Goal: Information Seeking & Learning: Learn about a topic

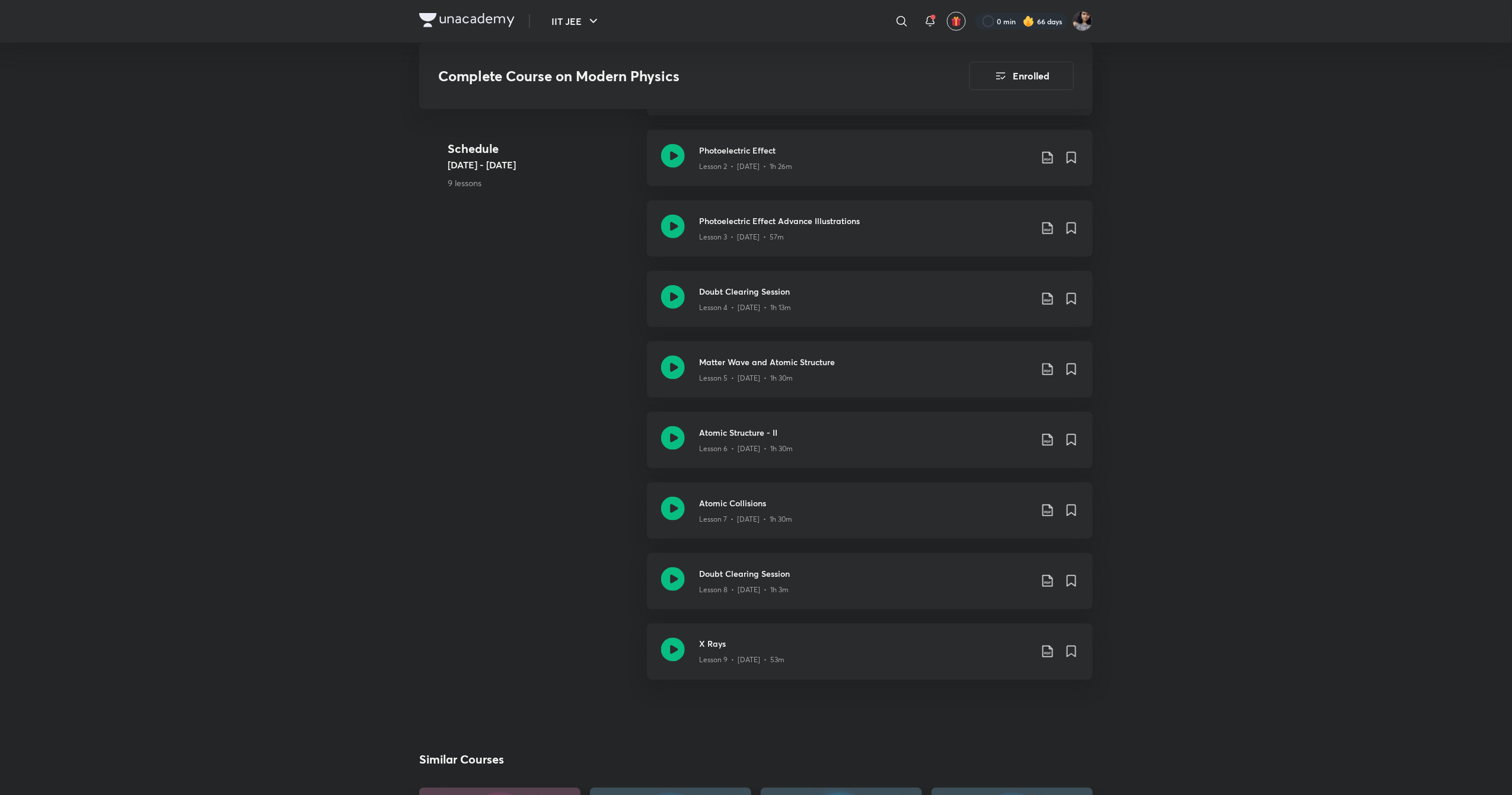
scroll to position [536, 0]
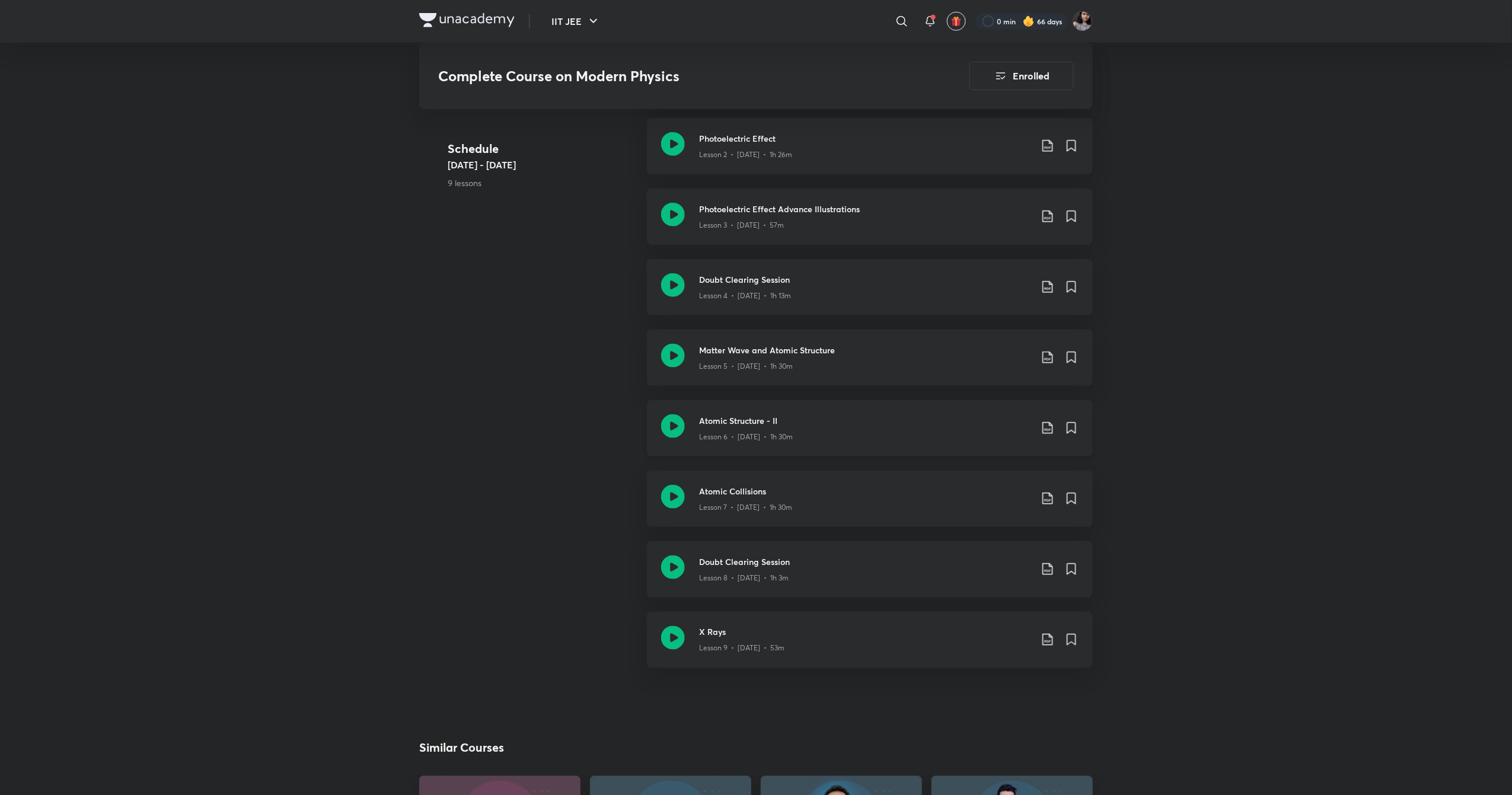
click at [1049, 432] on icon at bounding box center [1048, 428] width 10 height 11
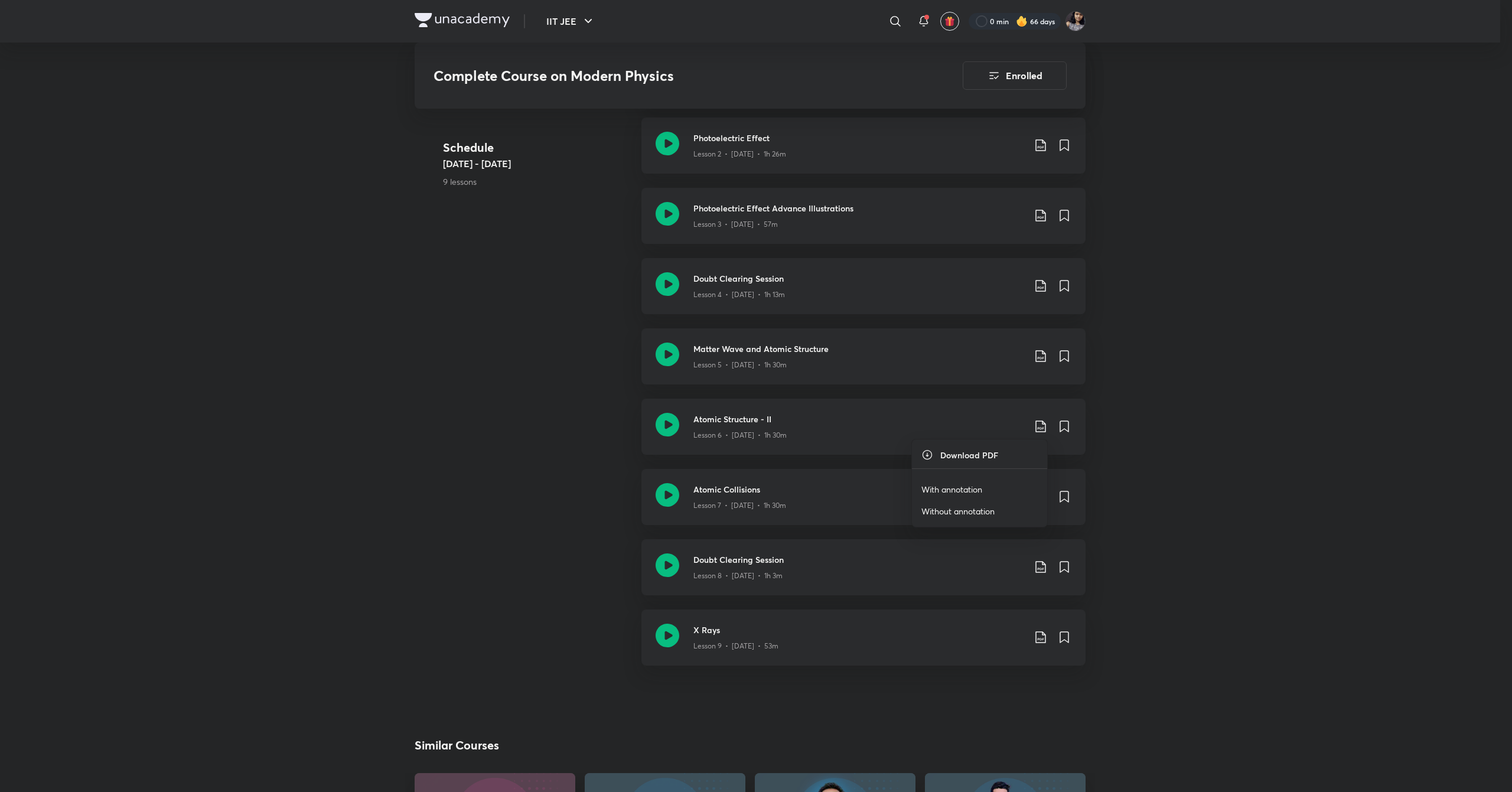
click at [979, 483] on p "With annotation" at bounding box center [952, 488] width 61 height 12
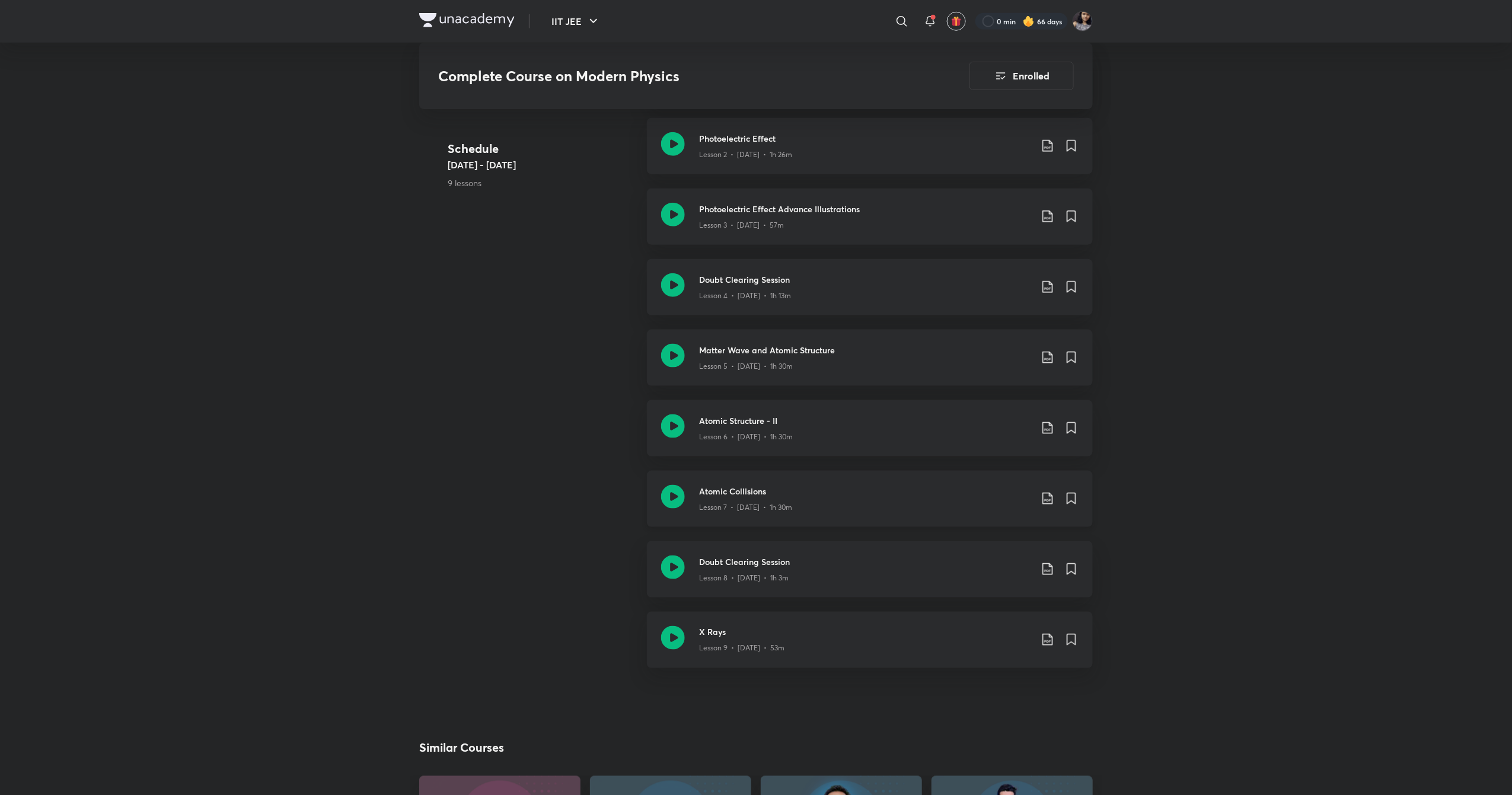
click at [1051, 497] on icon at bounding box center [1047, 498] width 14 height 14
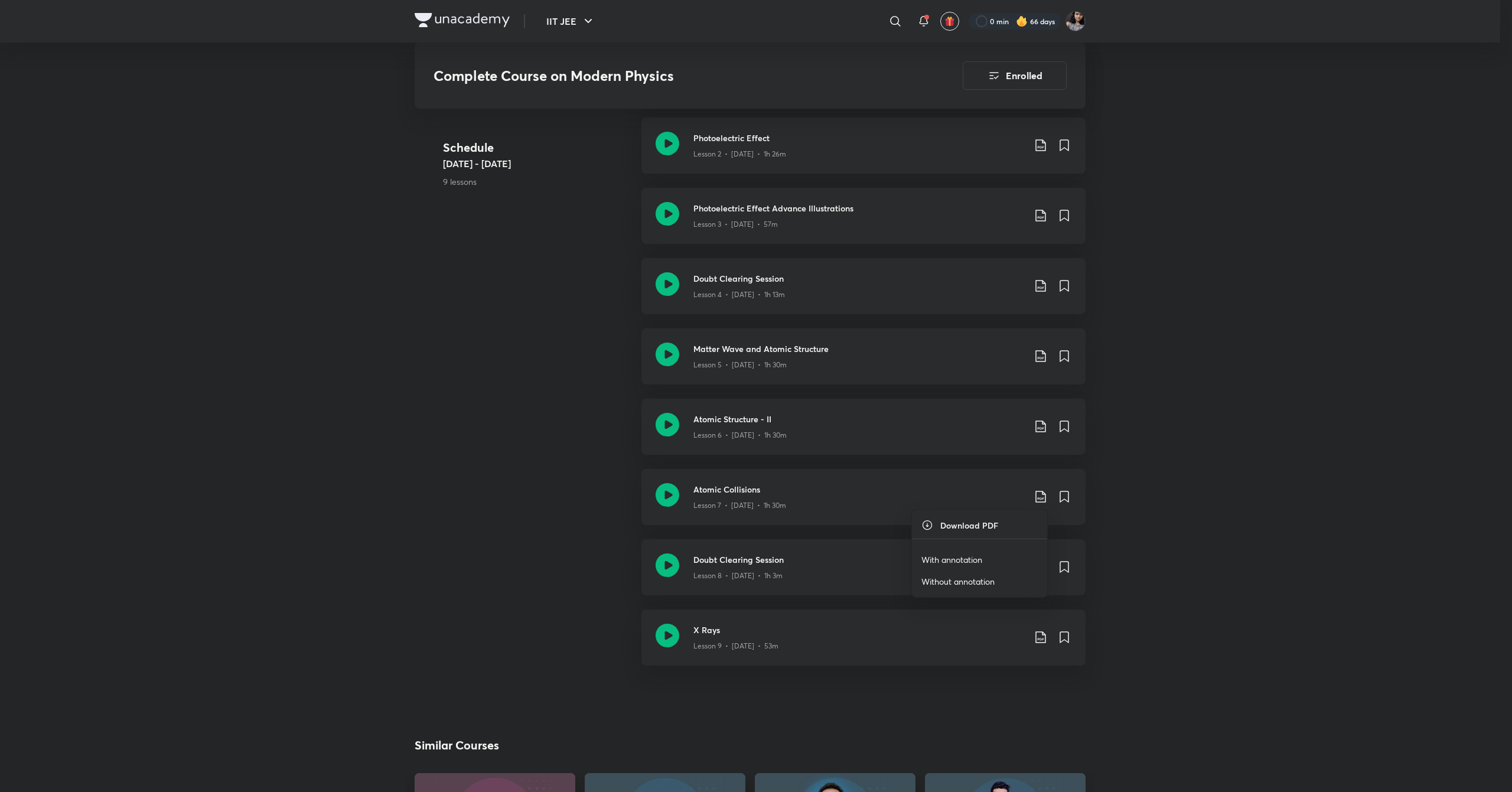
click at [973, 563] on p "With annotation" at bounding box center [952, 559] width 61 height 12
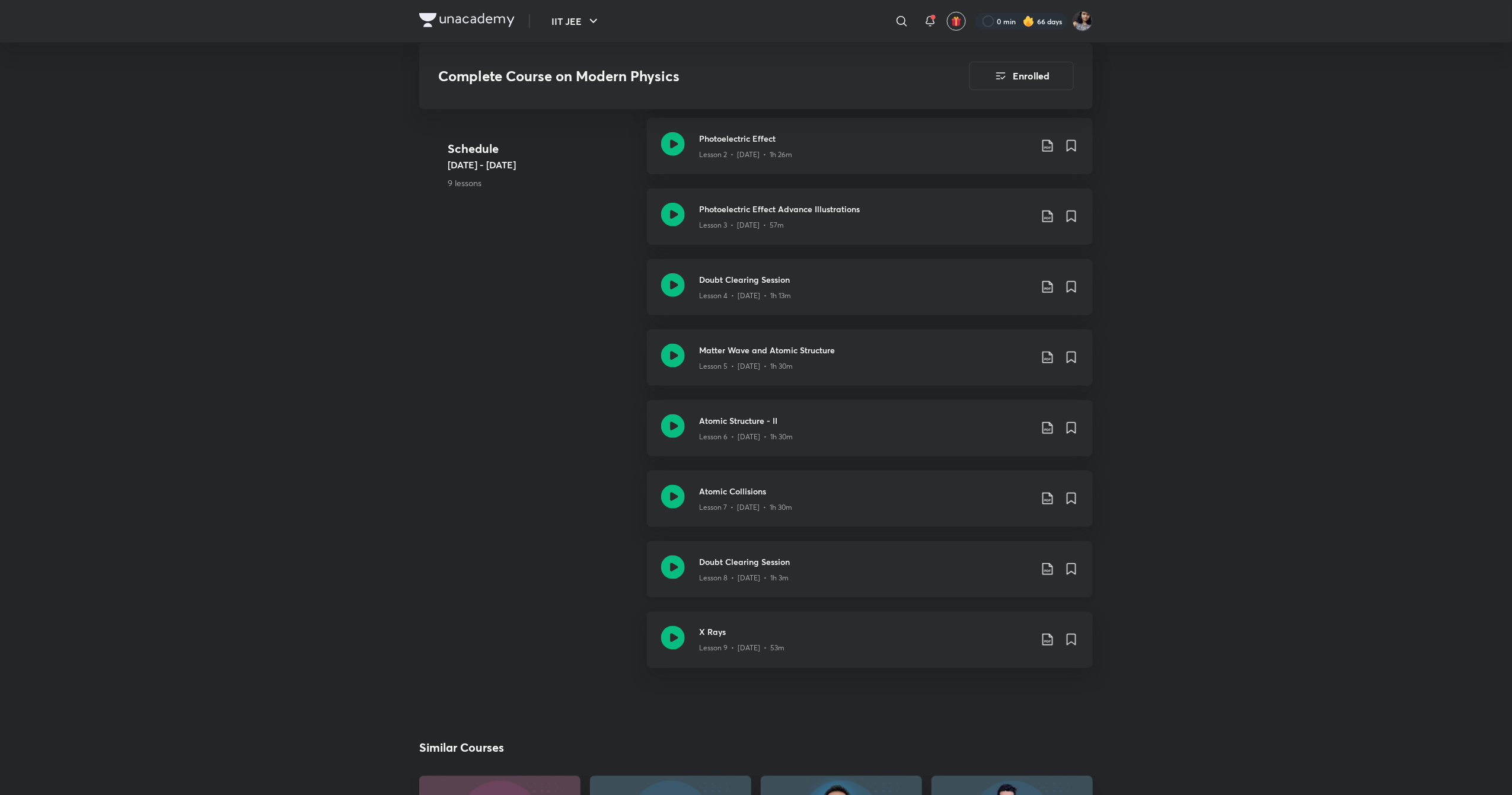
click at [1051, 572] on icon at bounding box center [1047, 568] width 14 height 14
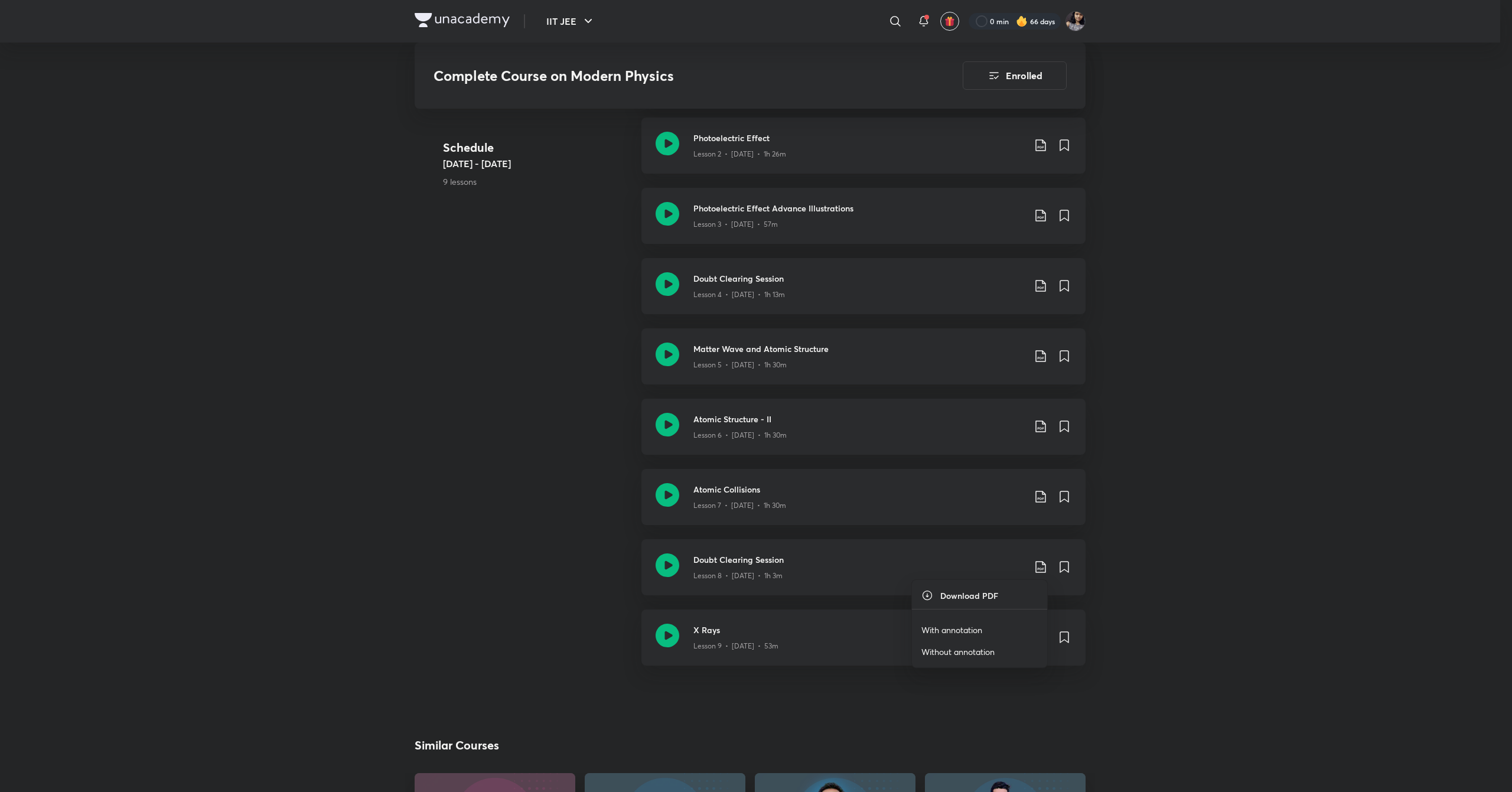
click at [988, 621] on li "With annotation" at bounding box center [979, 629] width 135 height 22
click at [955, 629] on p "With annotation" at bounding box center [952, 629] width 61 height 12
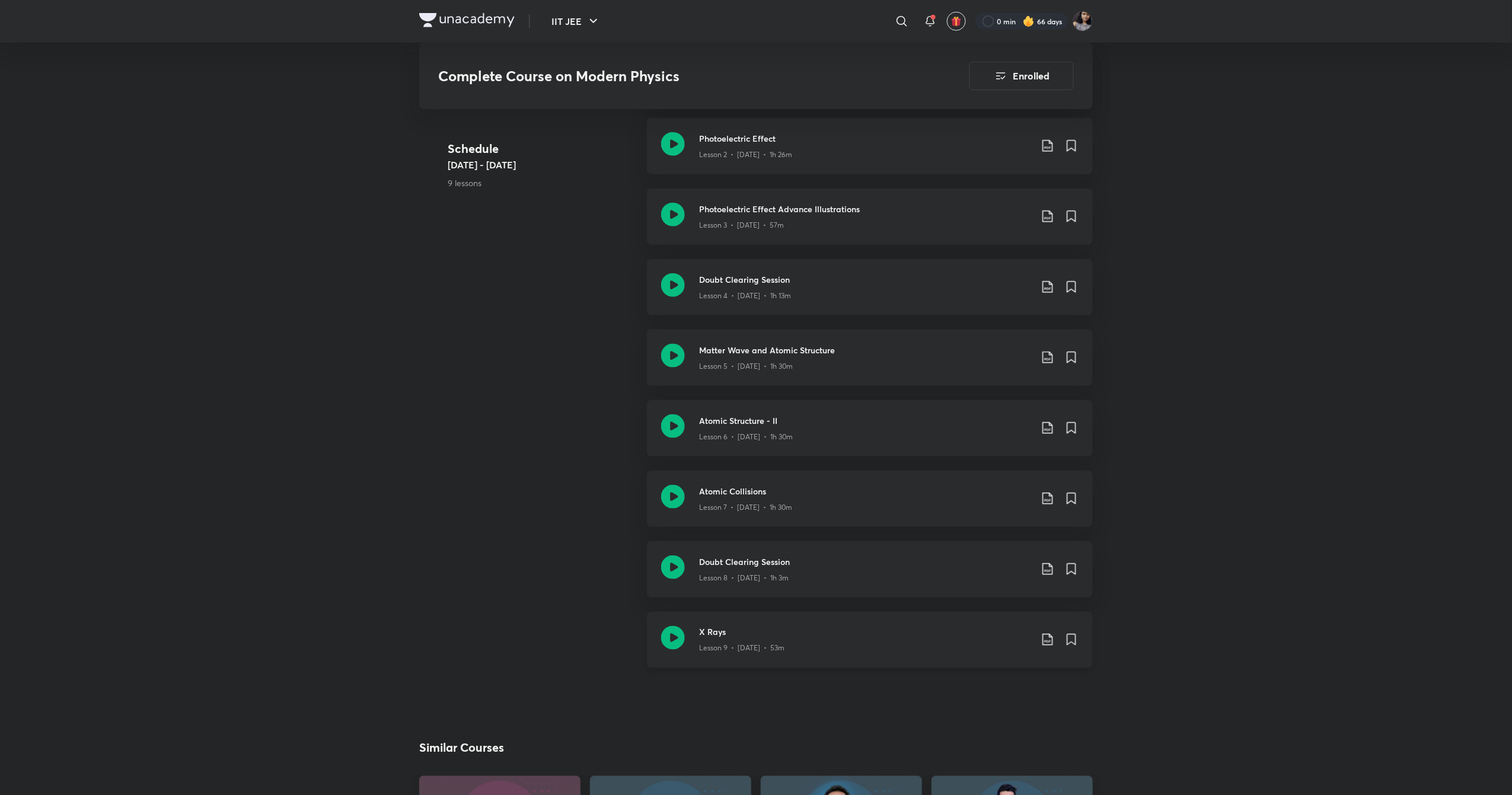
click at [1047, 636] on icon at bounding box center [1047, 639] width 14 height 14
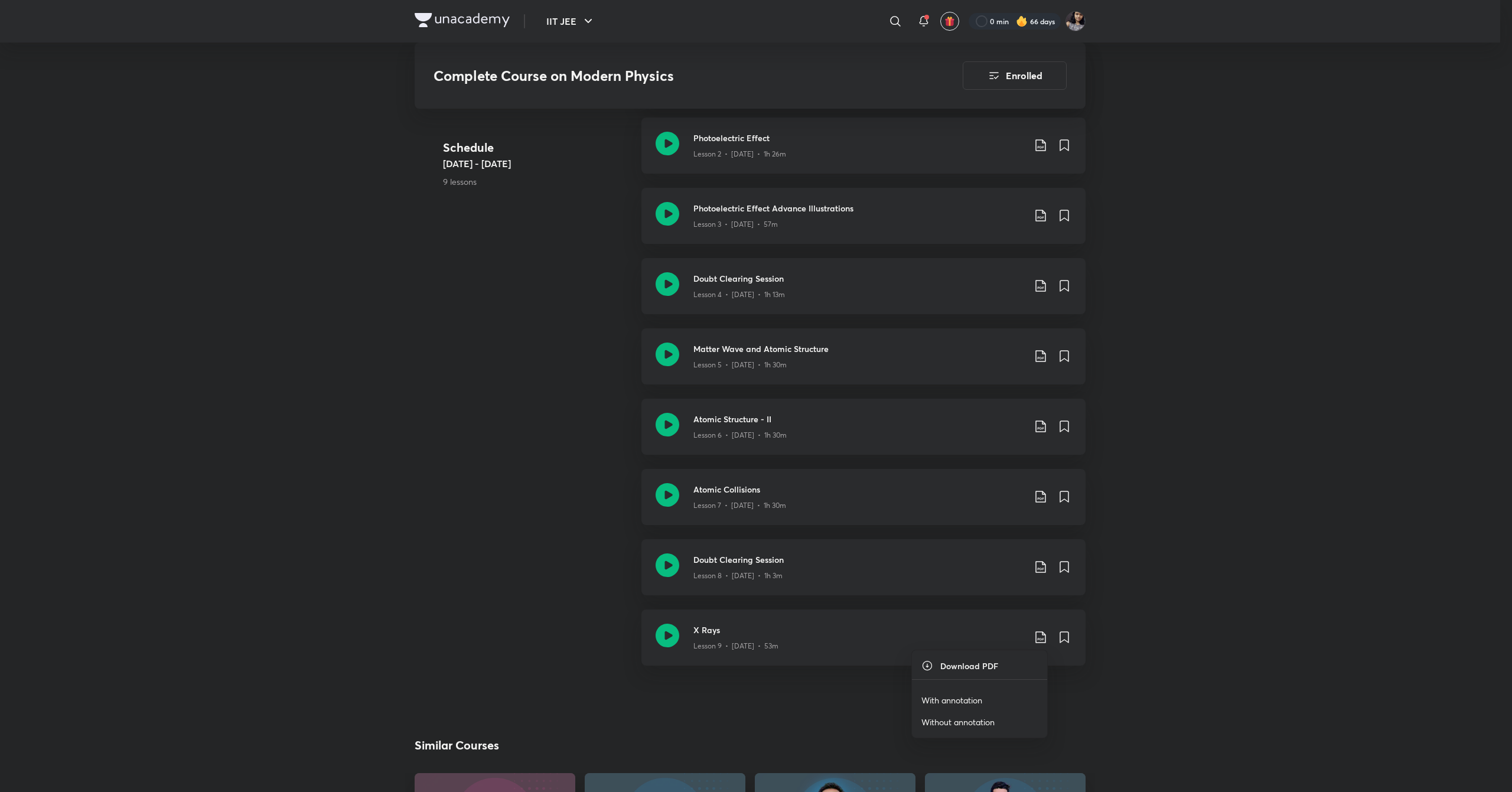
click at [982, 698] on p "With annotation" at bounding box center [952, 700] width 61 height 12
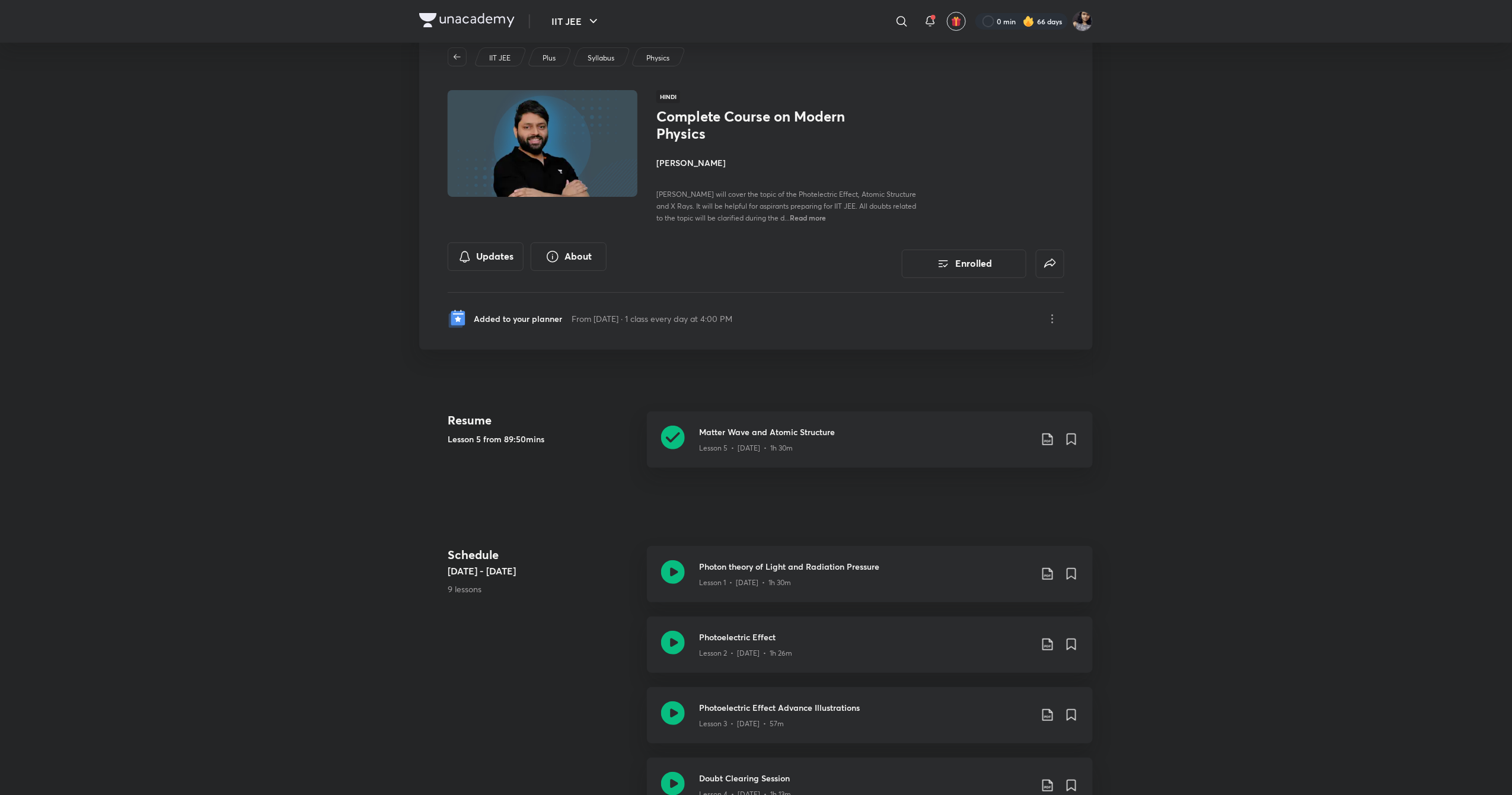
scroll to position [0, 0]
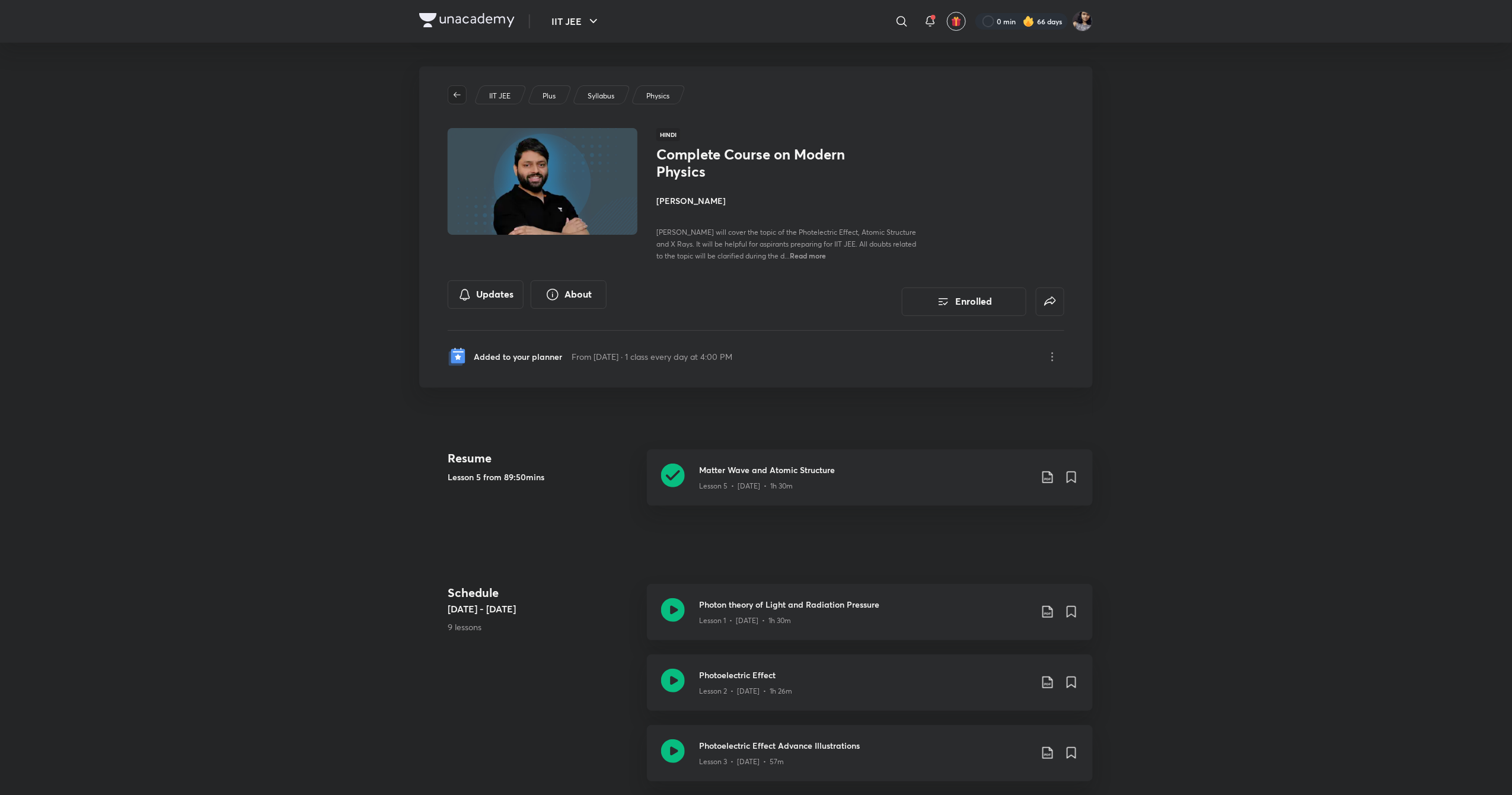
click at [457, 93] on icon "button" at bounding box center [458, 95] width 10 height 10
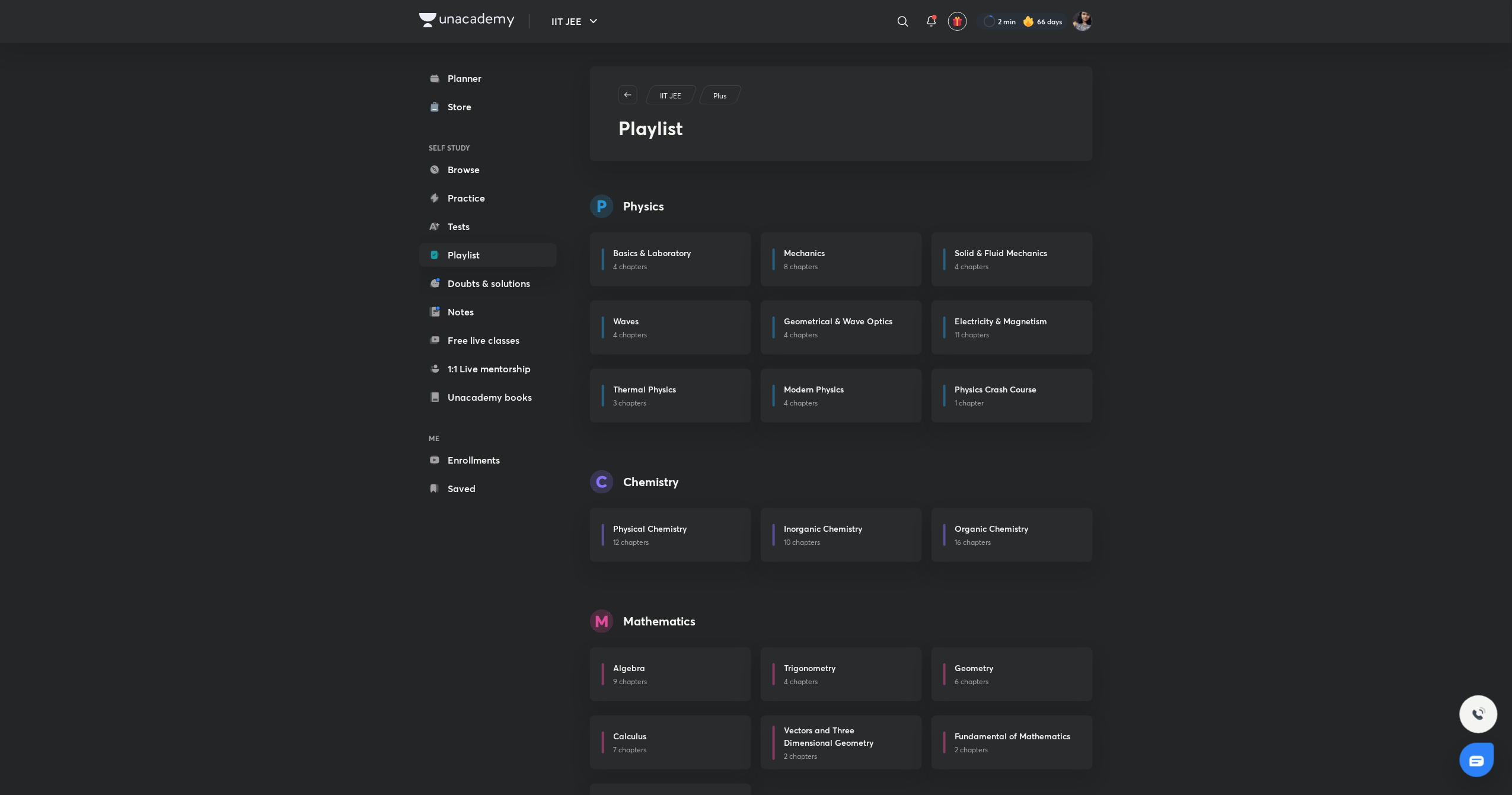
scroll to position [64, 0]
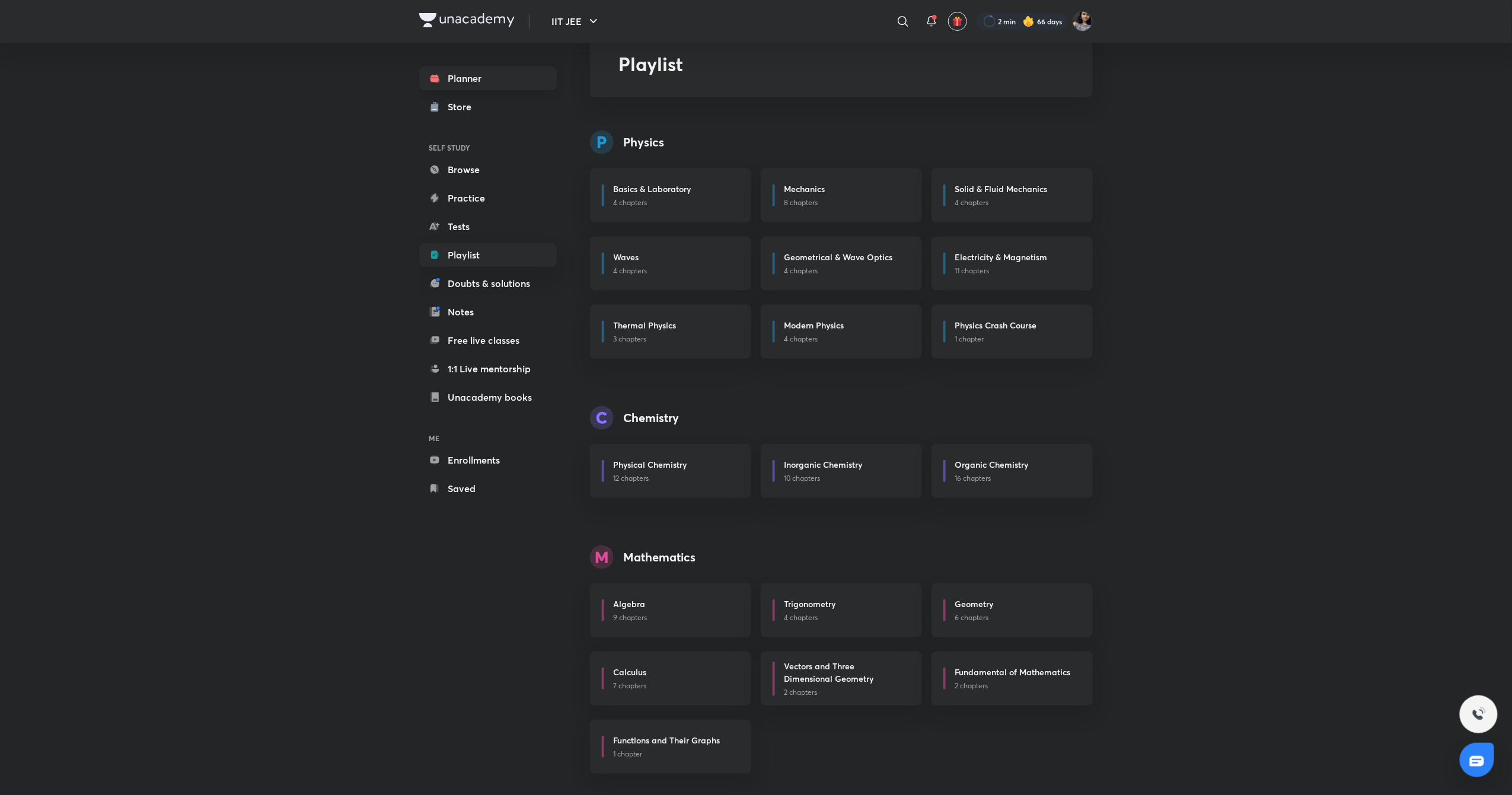
click at [535, 80] on link "Planner" at bounding box center [487, 78] width 137 height 24
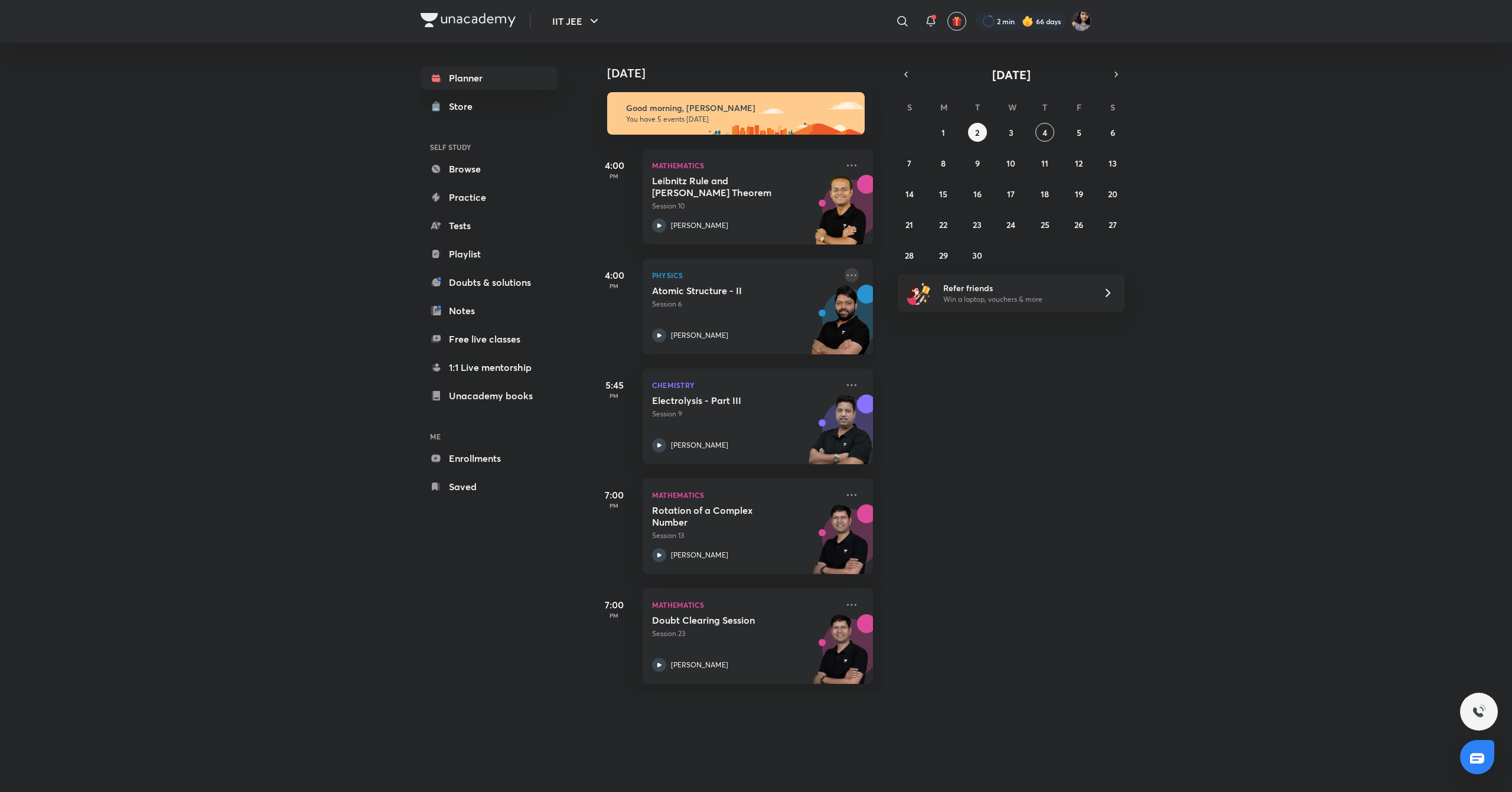
click at [845, 279] on icon at bounding box center [851, 275] width 14 height 14
click at [896, 385] on p "Go to course page" at bounding box center [932, 383] width 82 height 12
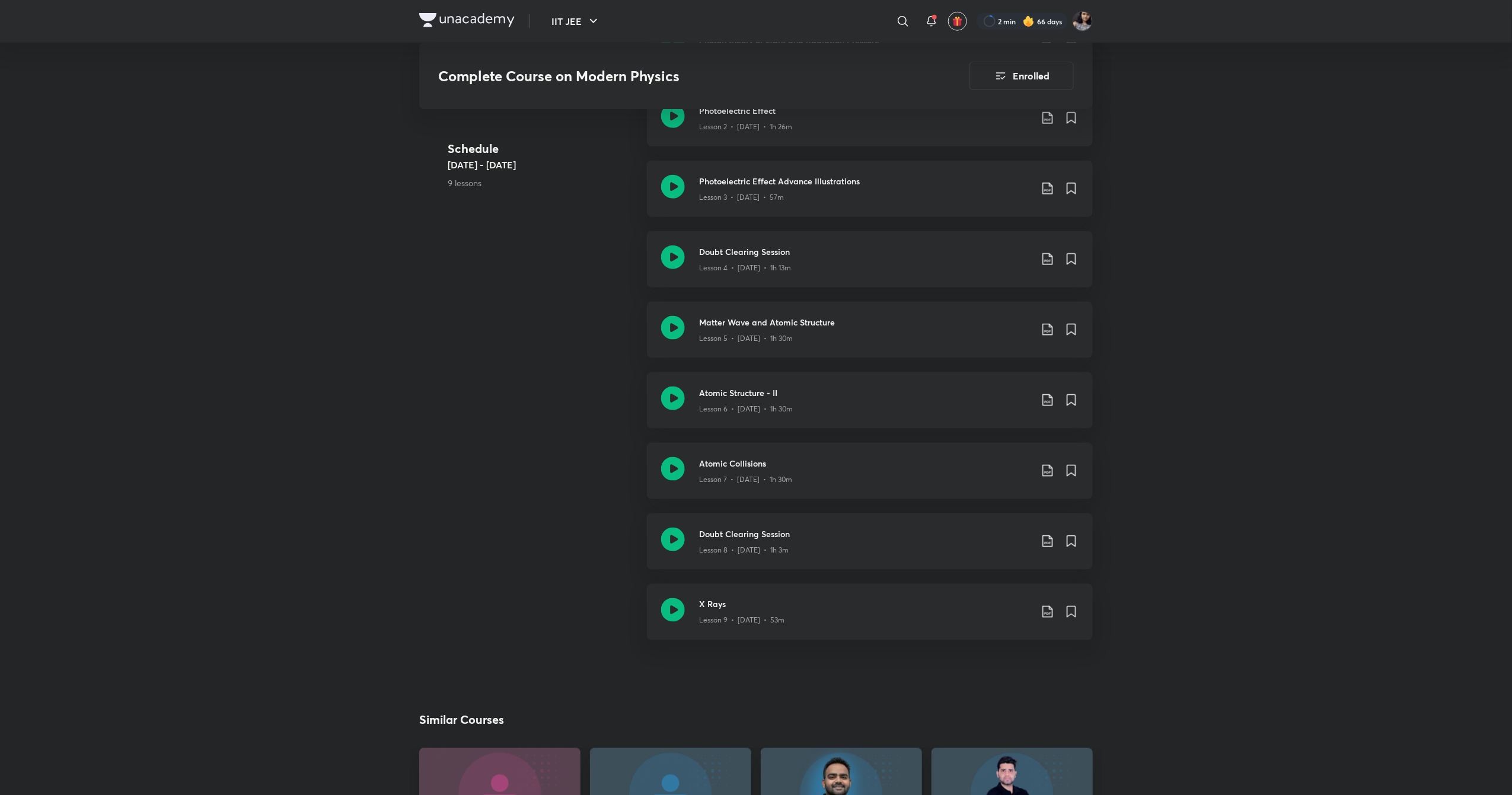
scroll to position [563, 0]
click at [670, 402] on icon at bounding box center [673, 400] width 24 height 24
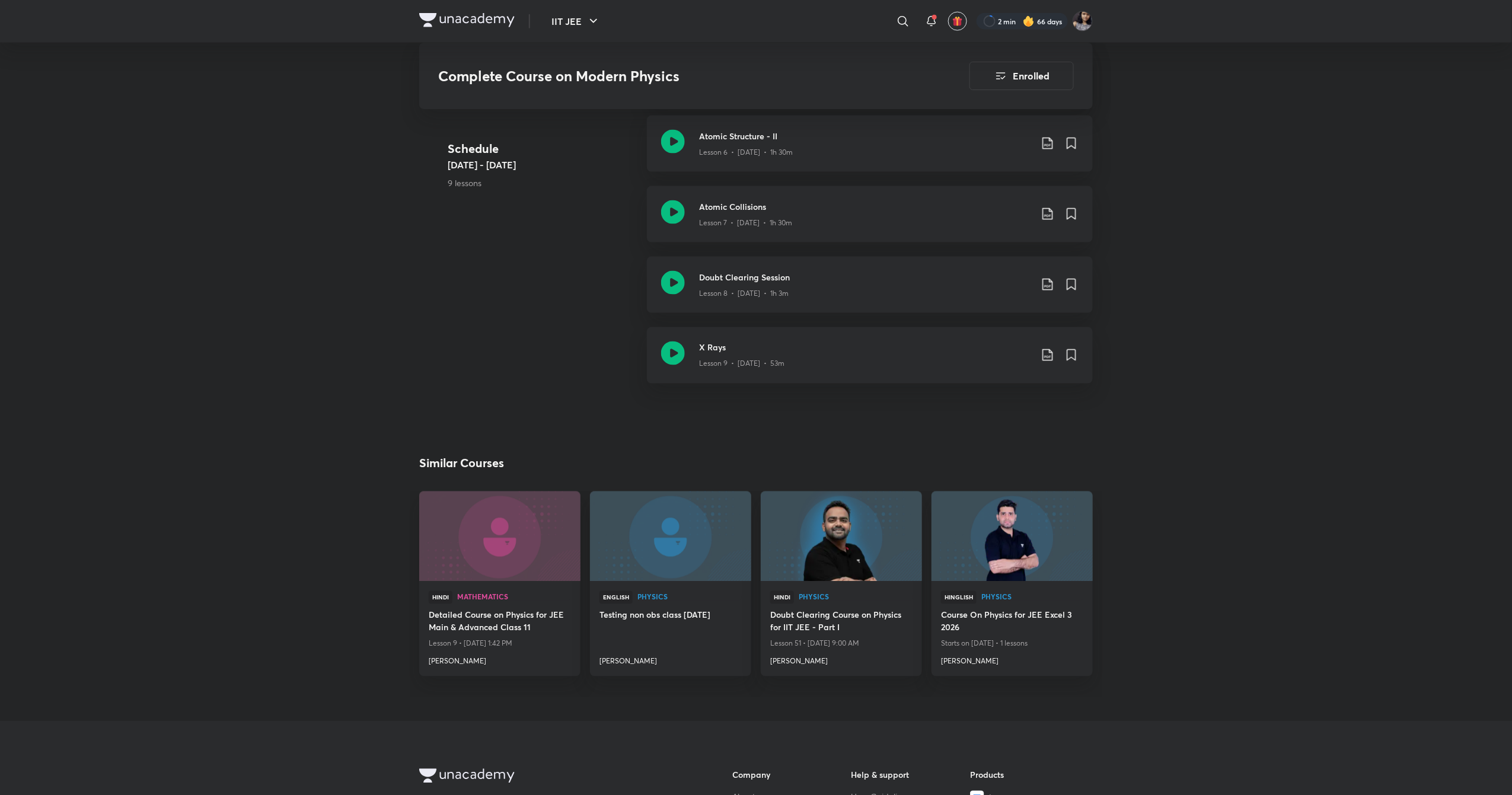
scroll to position [789, 0]
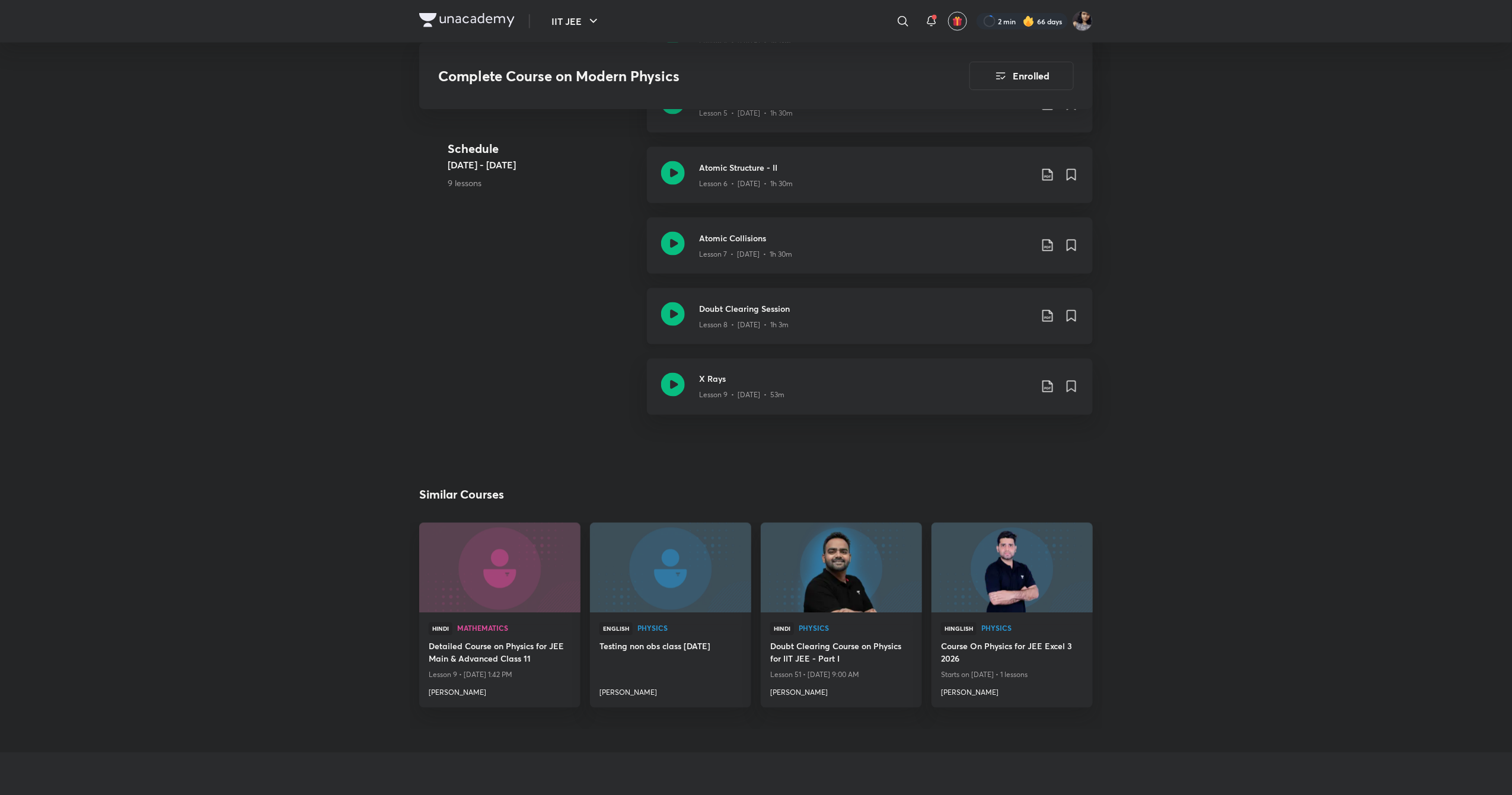
click at [670, 310] on icon at bounding box center [673, 314] width 24 height 24
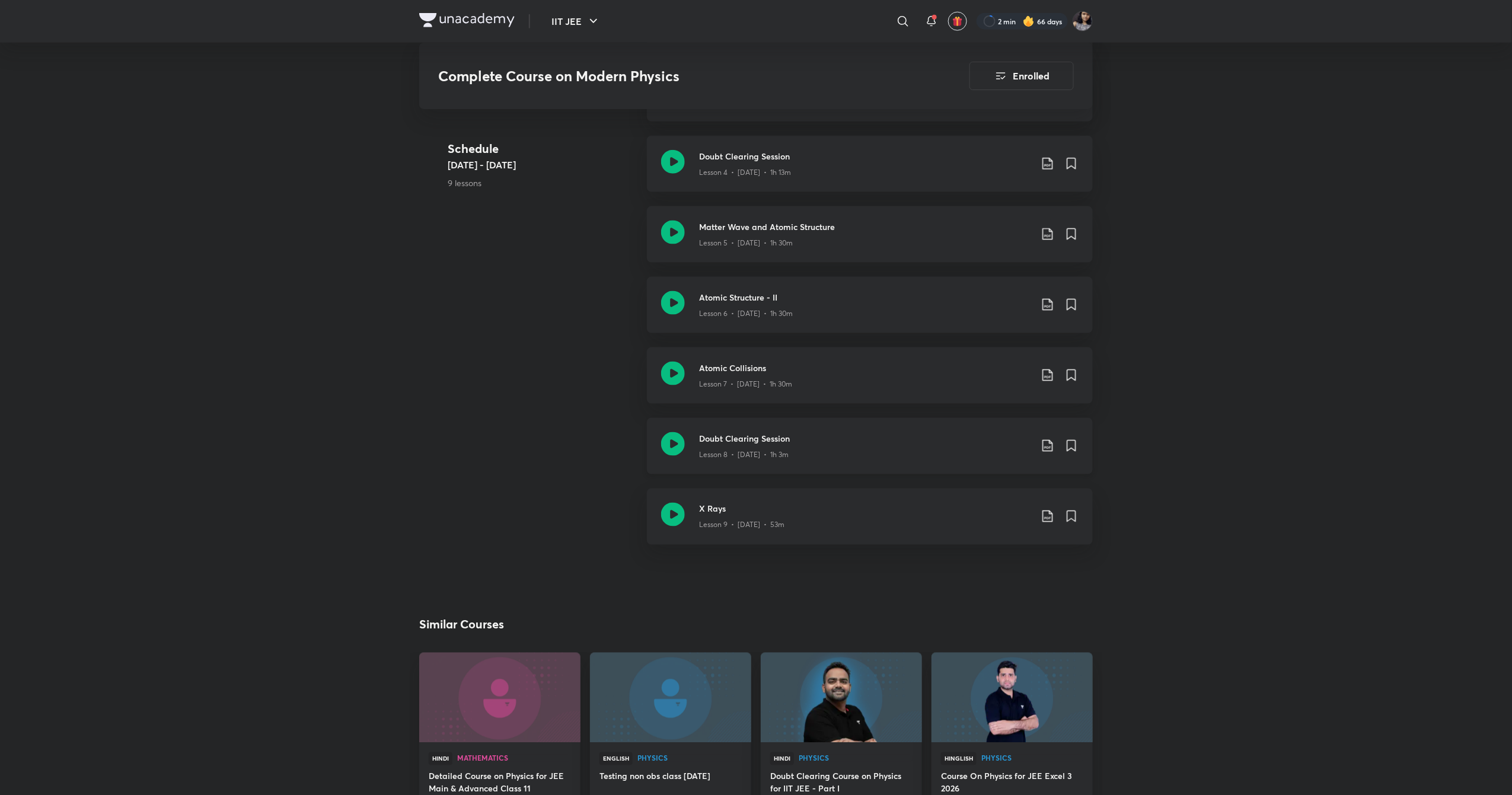
scroll to position [653, 0]
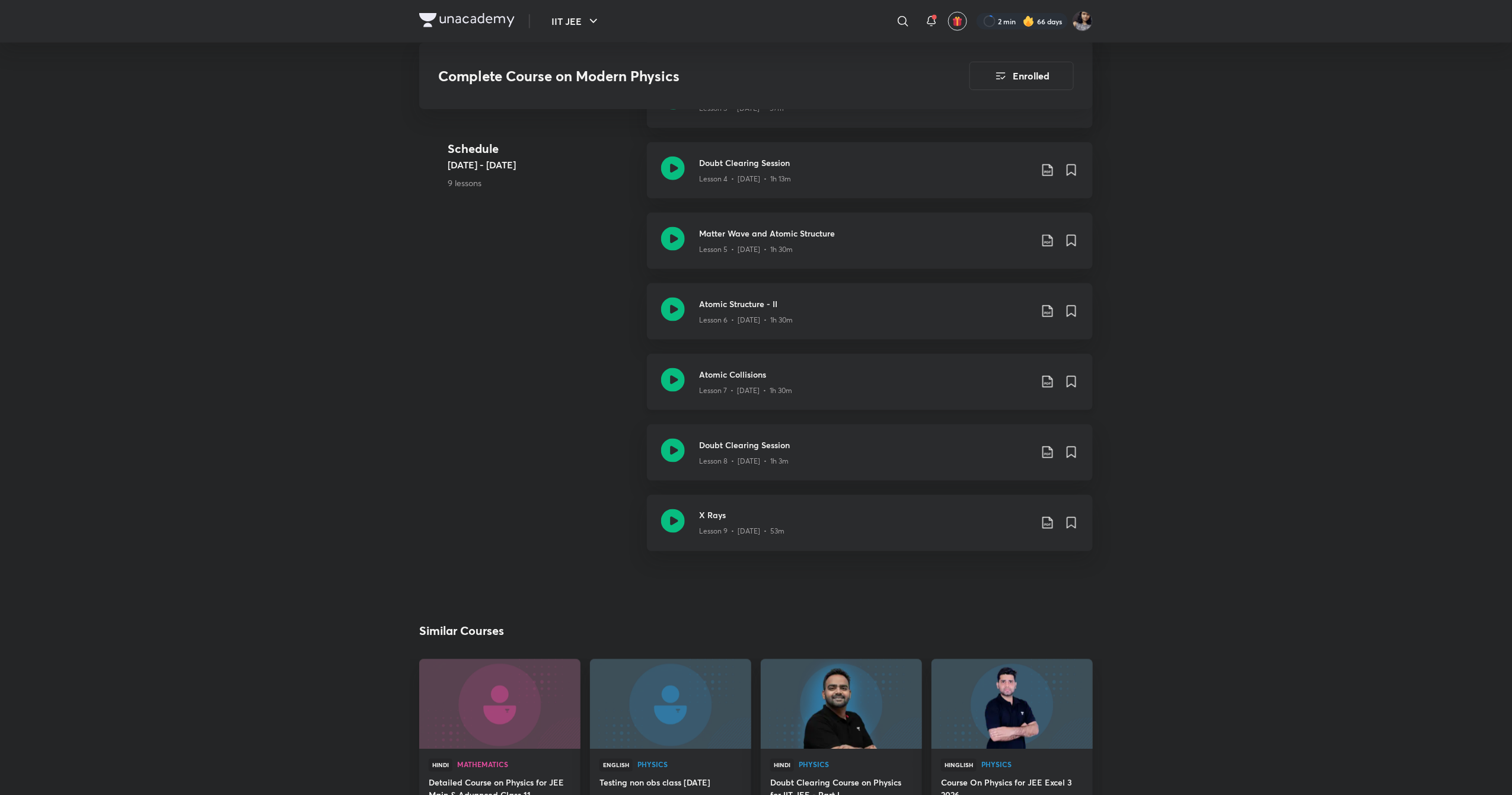
click at [669, 374] on icon at bounding box center [673, 379] width 24 height 24
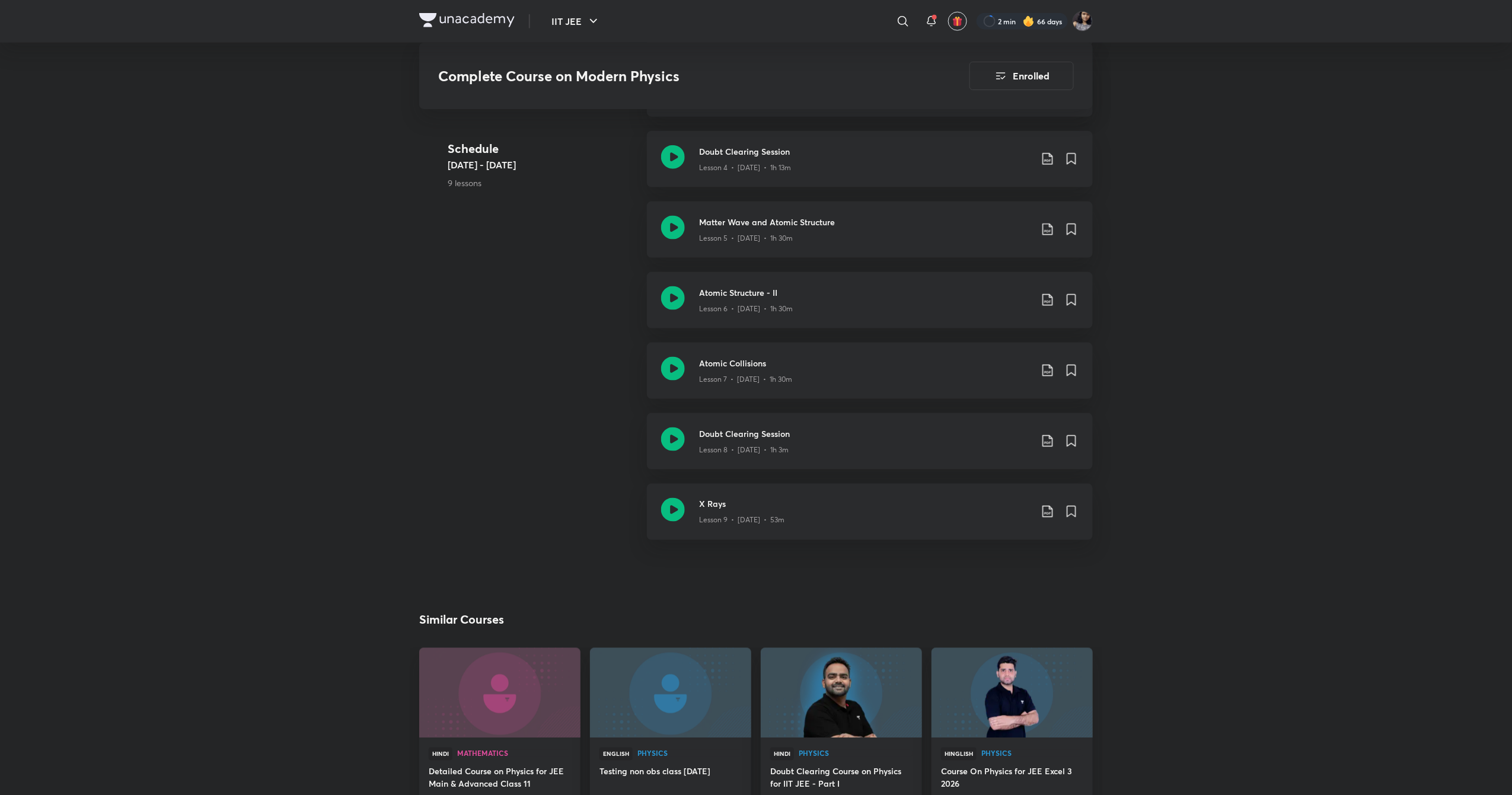
scroll to position [665, 0]
click at [670, 434] on icon at bounding box center [673, 439] width 24 height 24
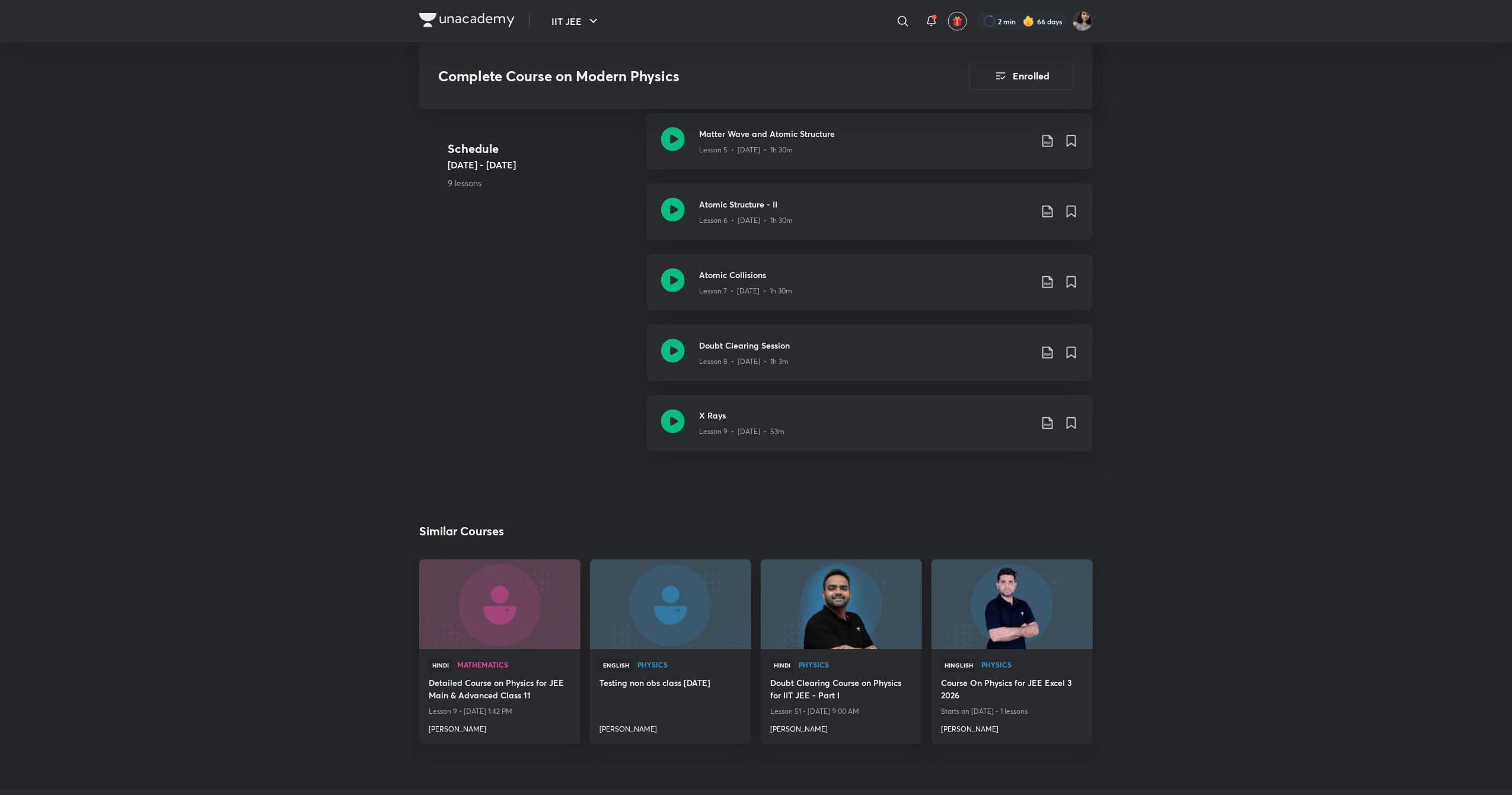
scroll to position [755, 0]
click at [675, 420] on icon at bounding box center [673, 419] width 24 height 24
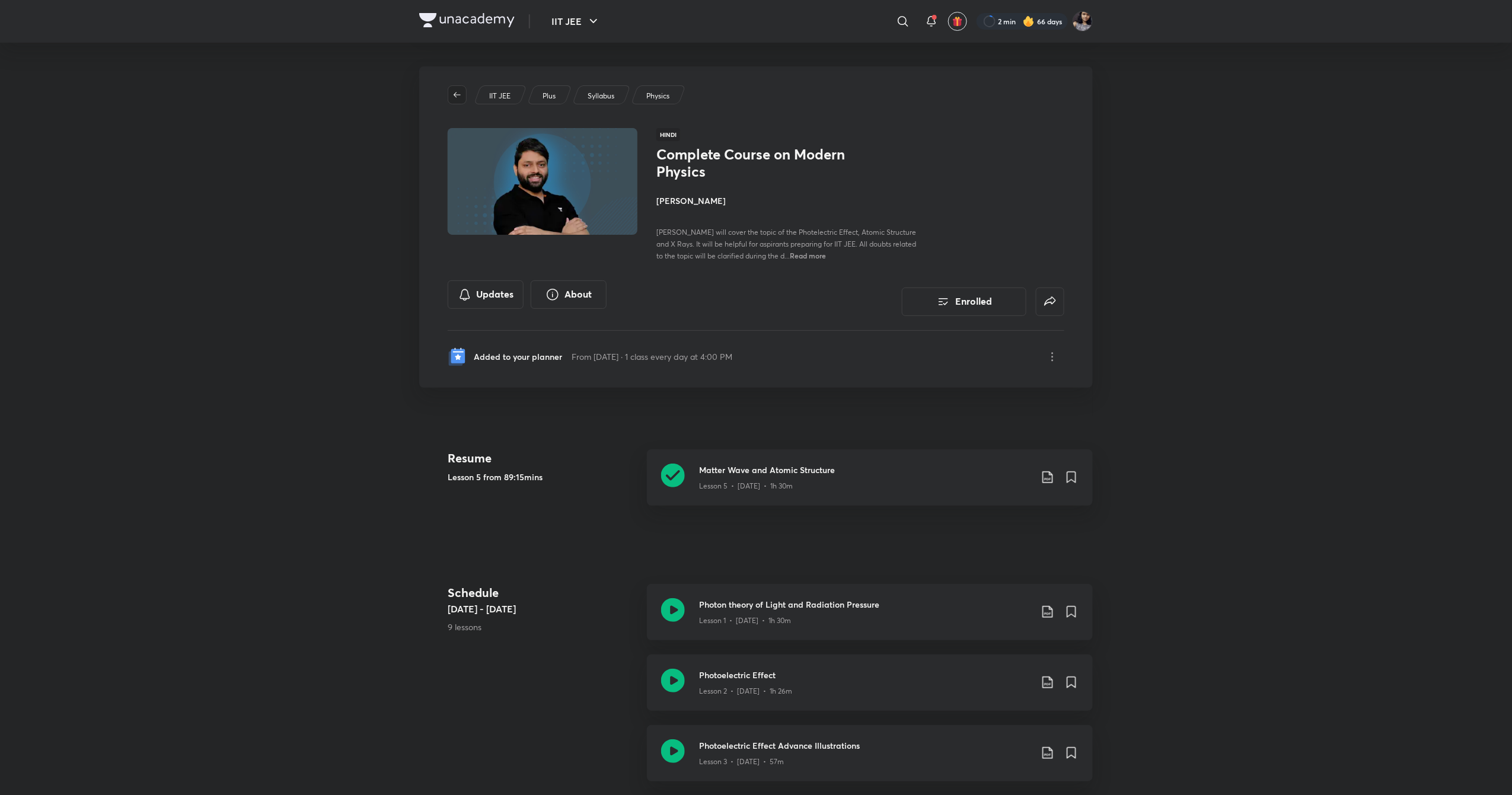
click at [459, 93] on icon "button" at bounding box center [458, 95] width 10 height 10
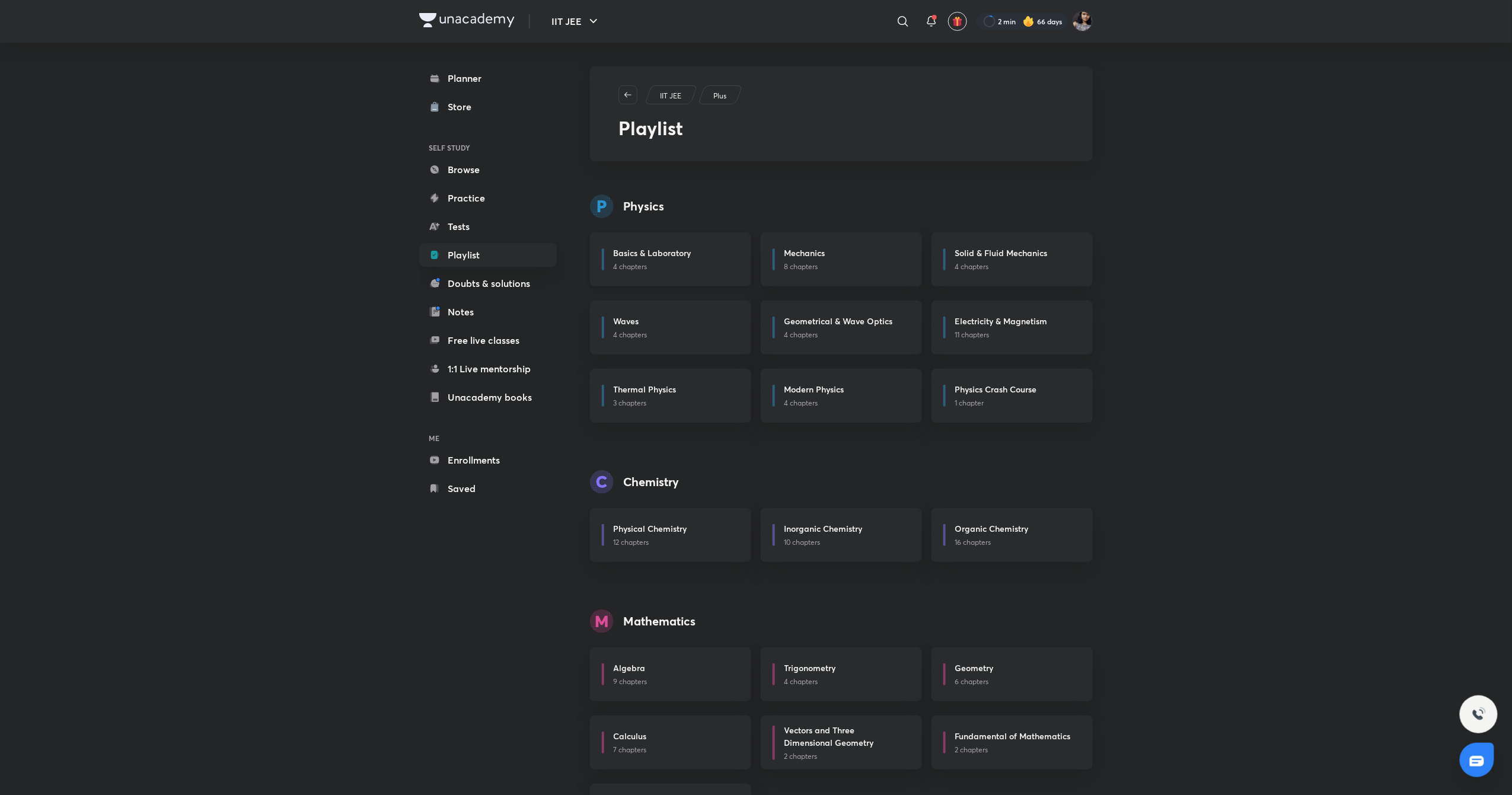
scroll to position [64, 0]
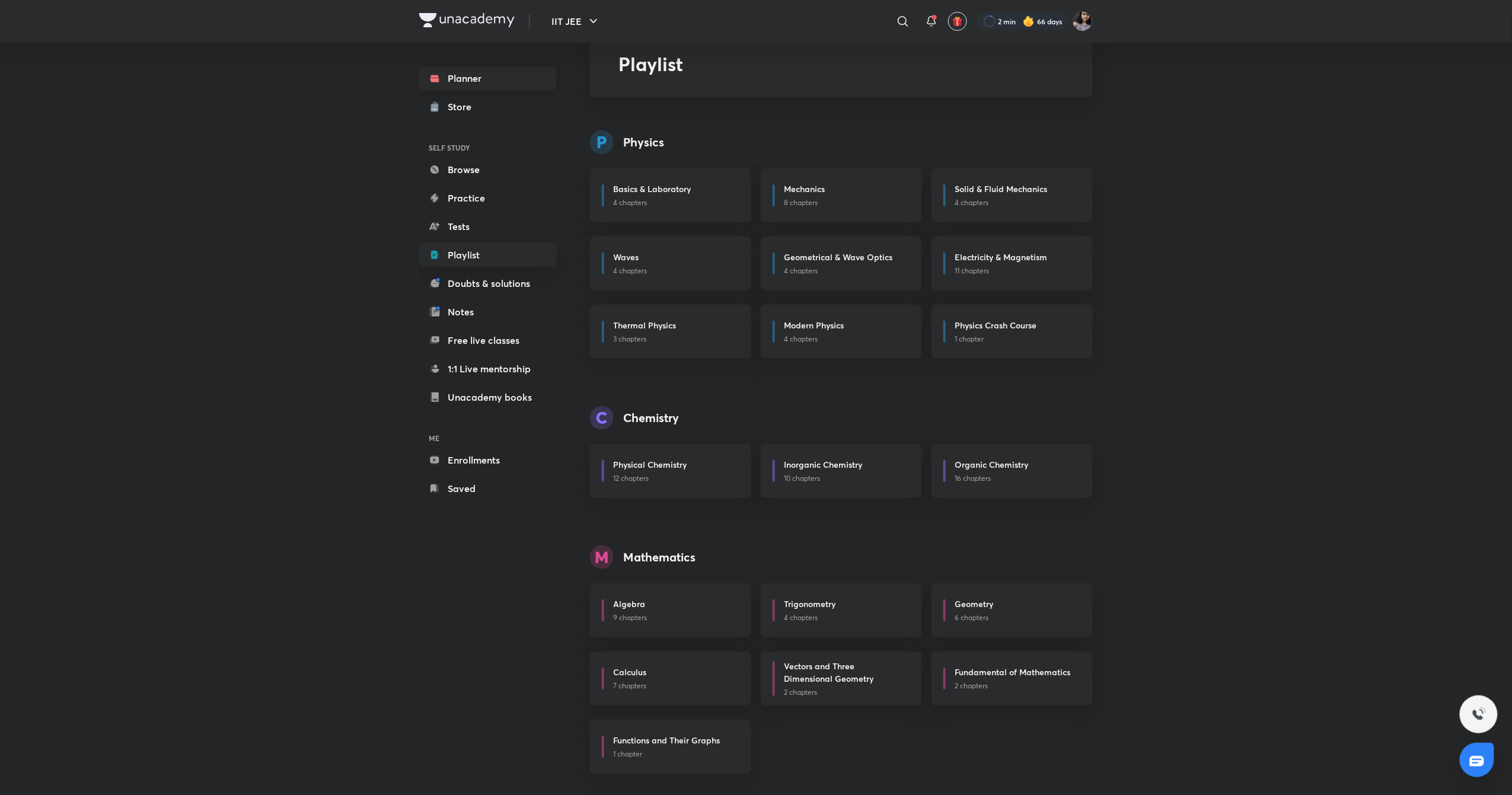
click at [514, 82] on link "Planner" at bounding box center [487, 78] width 137 height 24
